Goal: Information Seeking & Learning: Learn about a topic

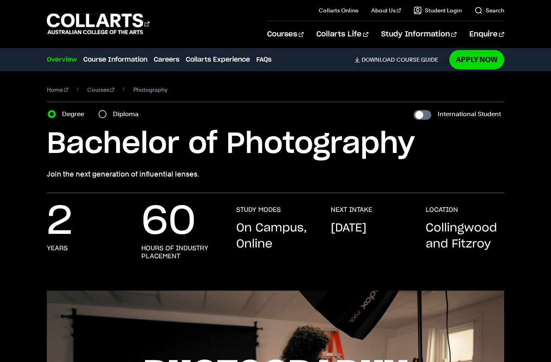
click at [36, 187] on div "Home Courses Photography Course variant Degree Diploma International Student Ba…" at bounding box center [275, 132] width 551 height 122
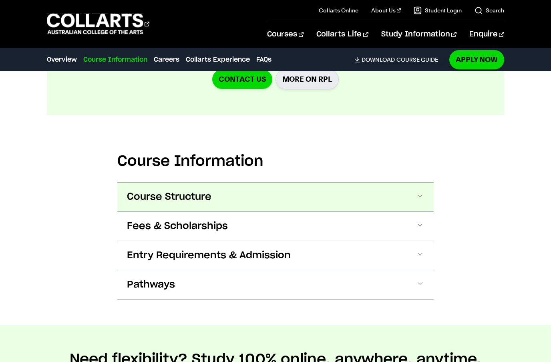
click at [141, 200] on span "Course Structure" at bounding box center [169, 196] width 84 height 13
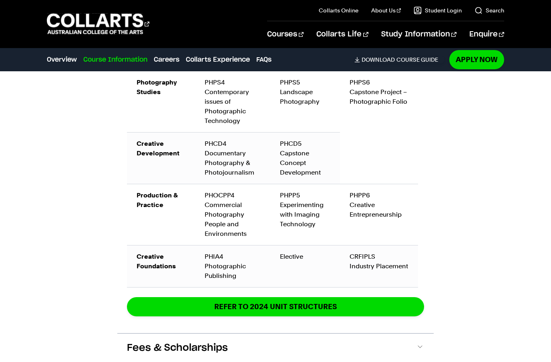
scroll to position [1347, 0]
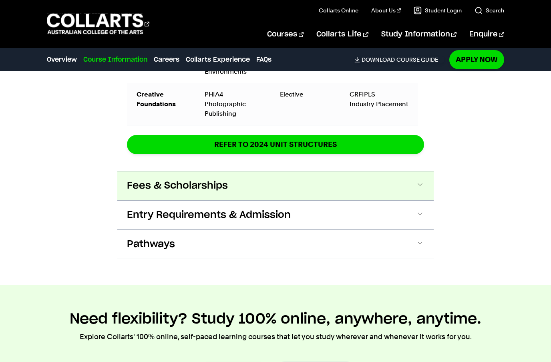
click at [139, 184] on span "Fees & Scholarships" at bounding box center [177, 185] width 101 height 13
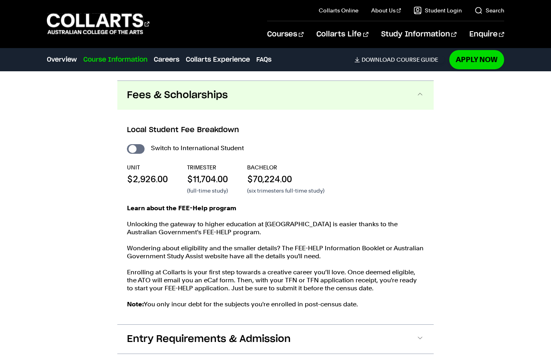
scroll to position [1607, 0]
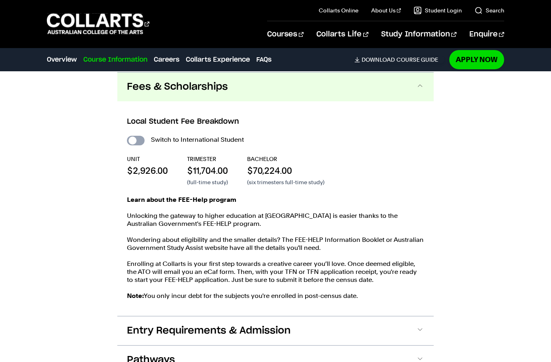
click at [139, 140] on input "International Student" at bounding box center [136, 141] width 18 height 10
checkbox input "true"
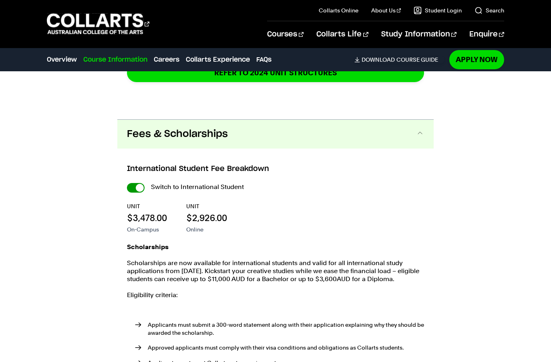
click at [0, 0] on input "International Student" at bounding box center [0, 0] width 0 height 0
checkbox input "false"
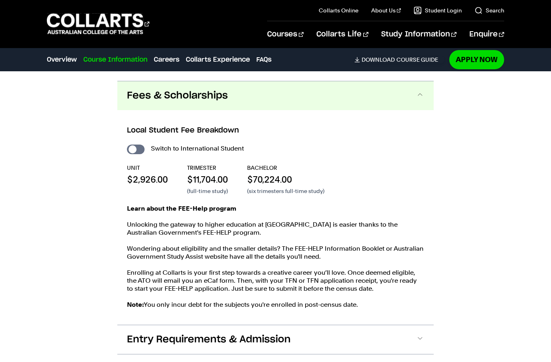
scroll to position [1598, 0]
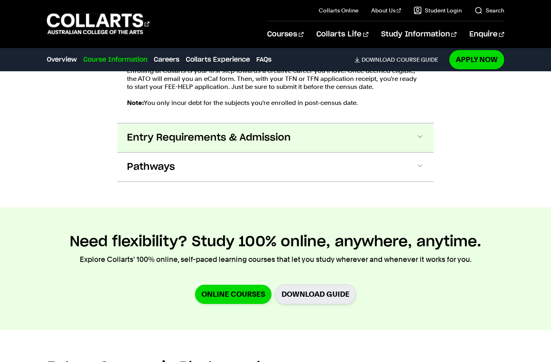
click at [136, 141] on span "Entry Requirements & Admission" at bounding box center [209, 137] width 164 height 13
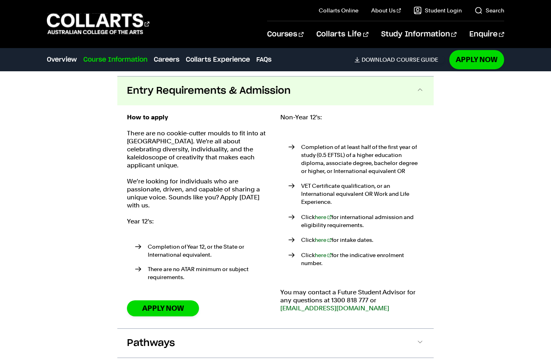
scroll to position [1851, 0]
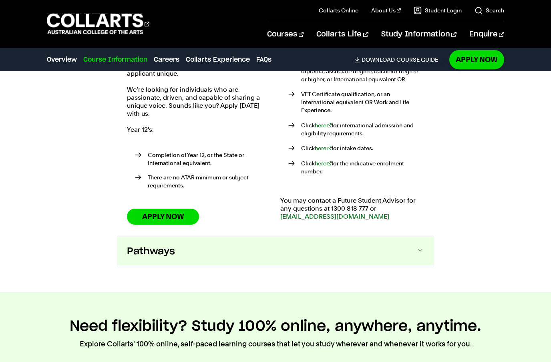
click at [142, 245] on span "Pathways" at bounding box center [151, 251] width 48 height 13
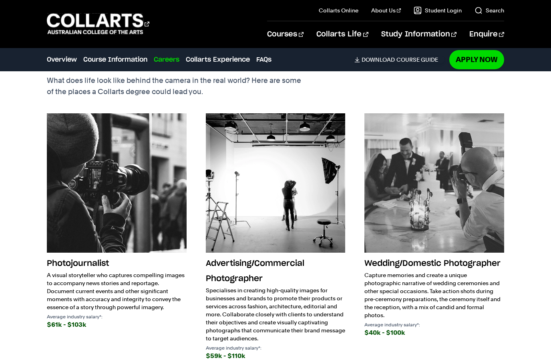
scroll to position [2506, 0]
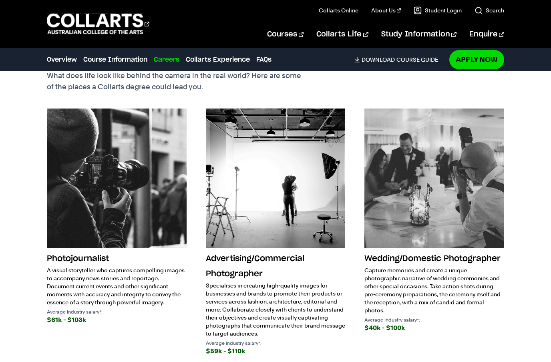
scroll to position [1607, 0]
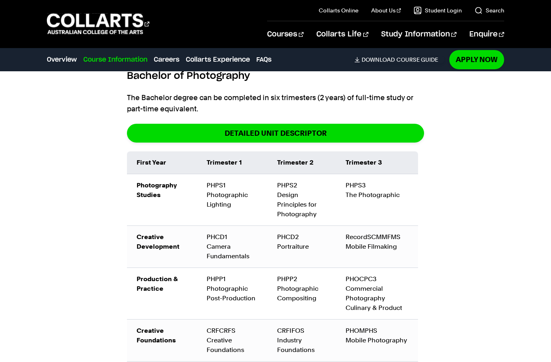
scroll to position [1009, 0]
